Goal: Navigation & Orientation: Find specific page/section

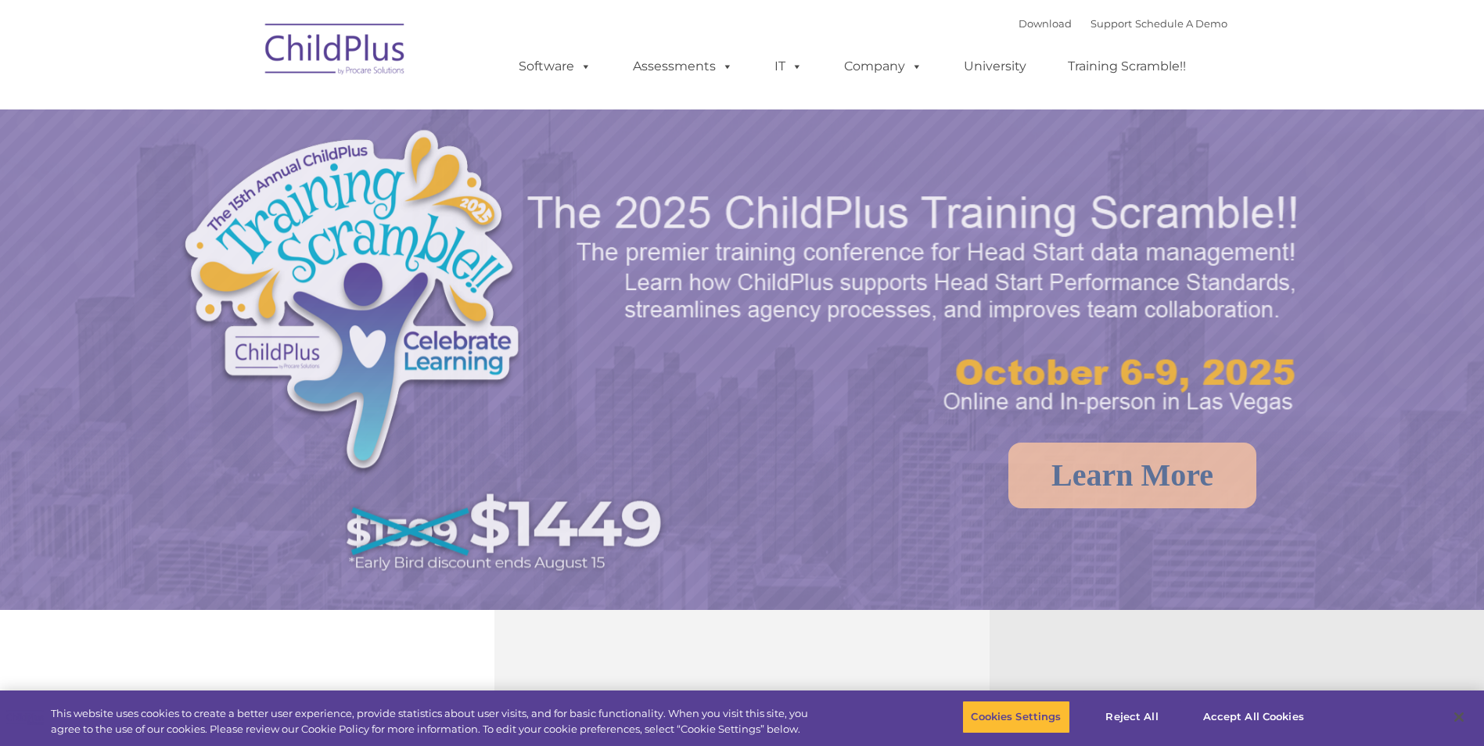
select select "MEDIUM"
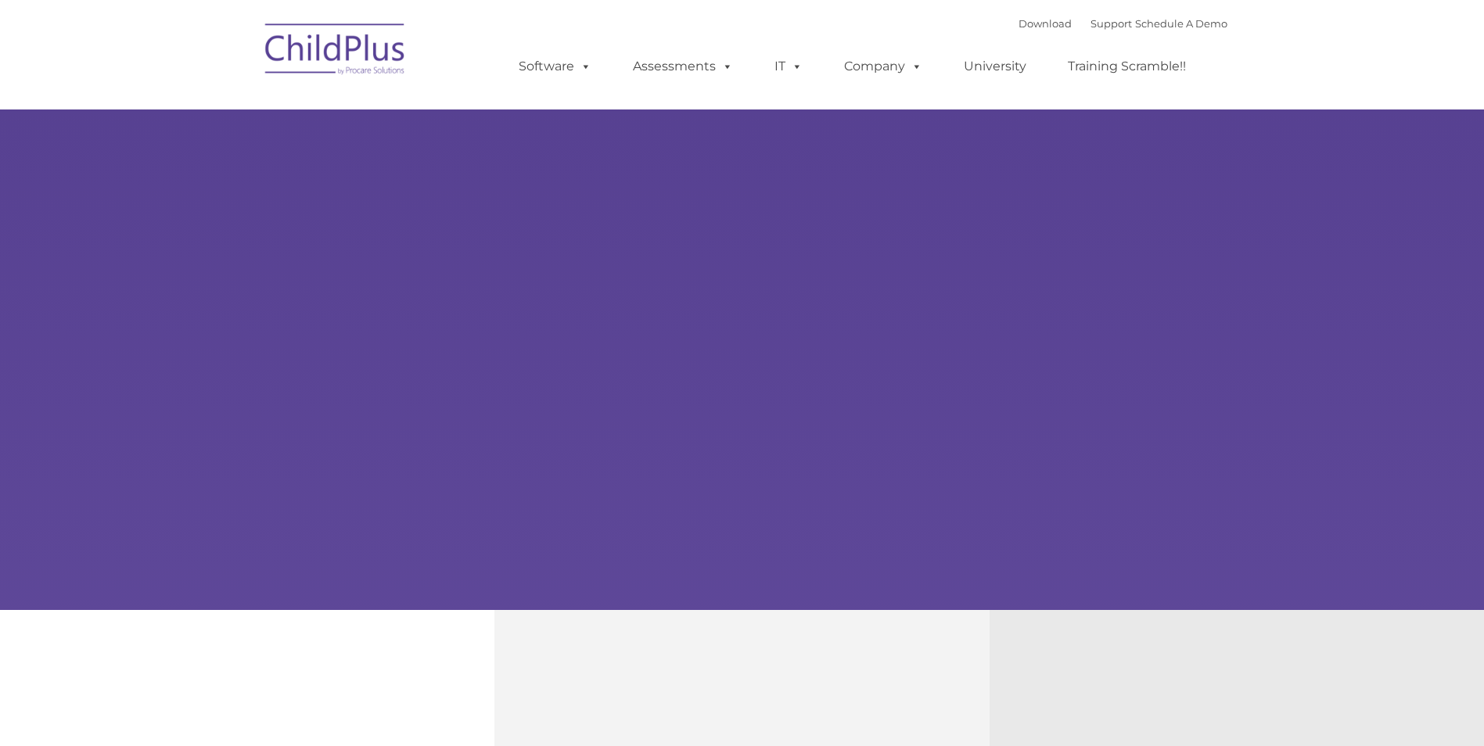
type input ""
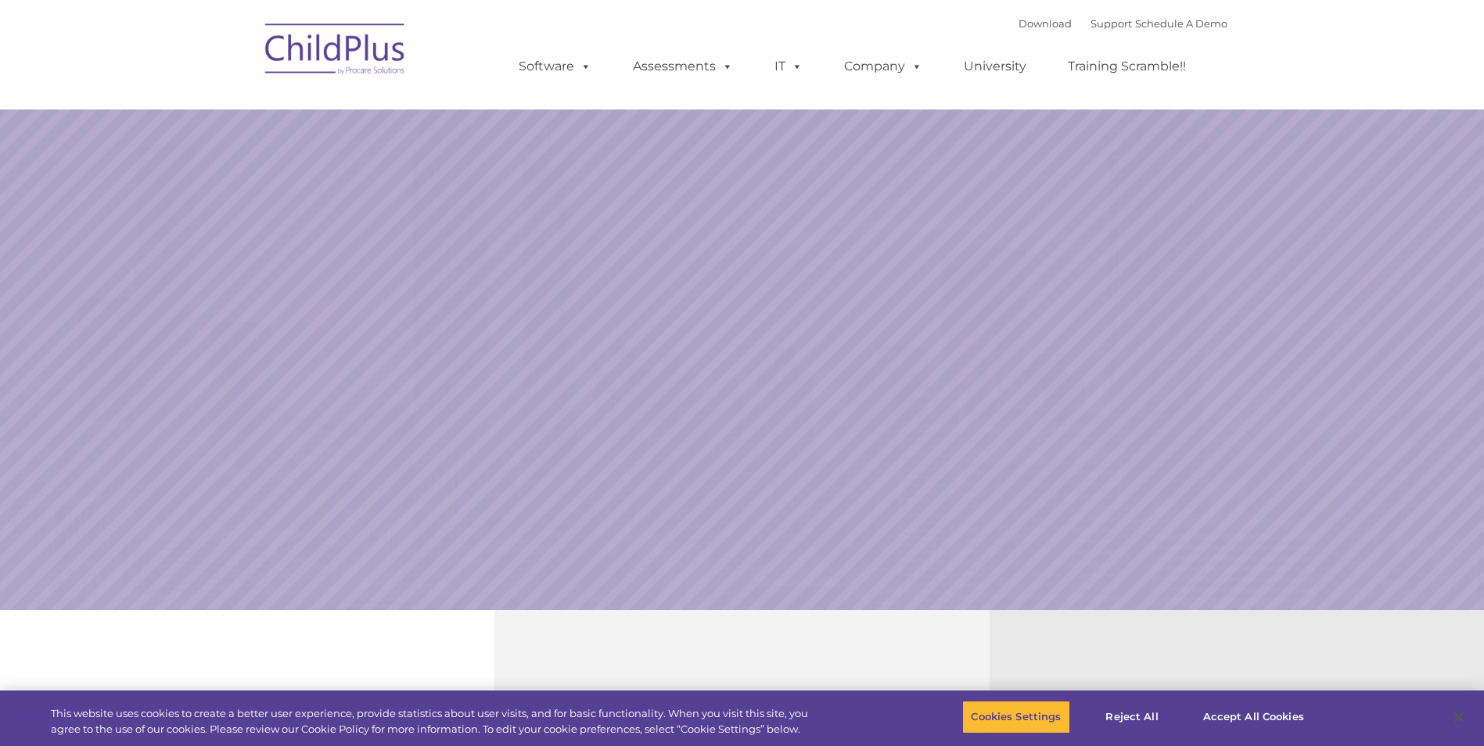
select select "MEDIUM"
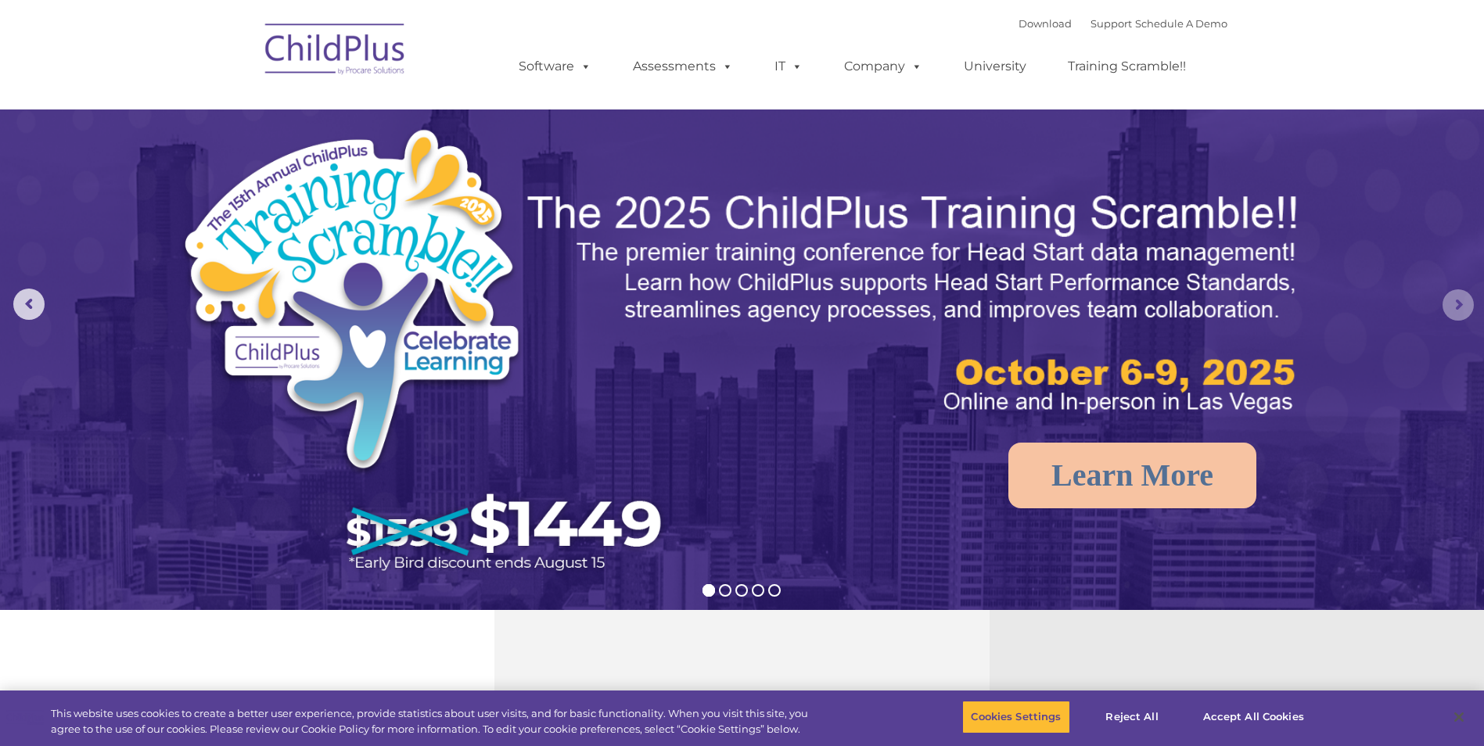
click at [1464, 306] on rs-arrow at bounding box center [1457, 304] width 31 height 31
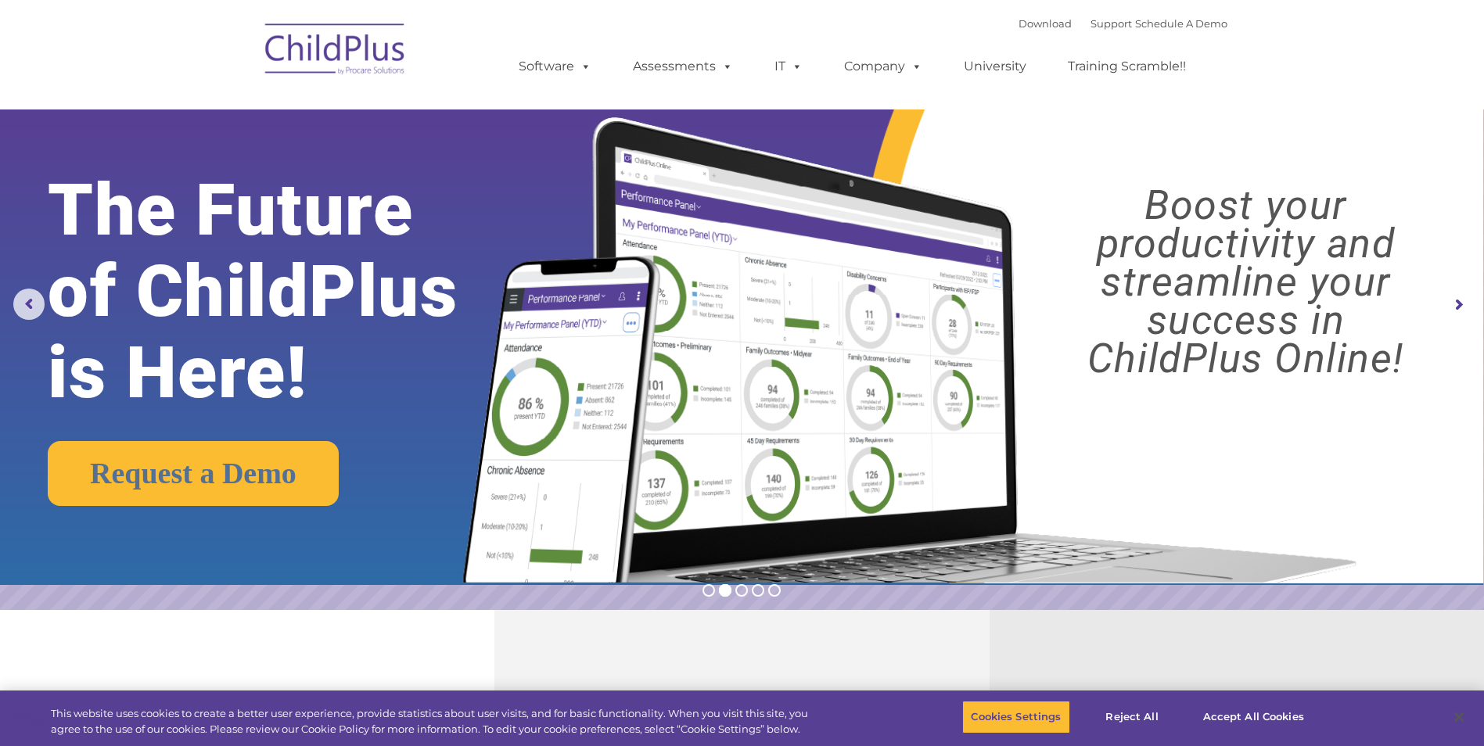
click at [1463, 306] on rs-arrow at bounding box center [1457, 304] width 31 height 31
